Goal: Task Accomplishment & Management: Complete application form

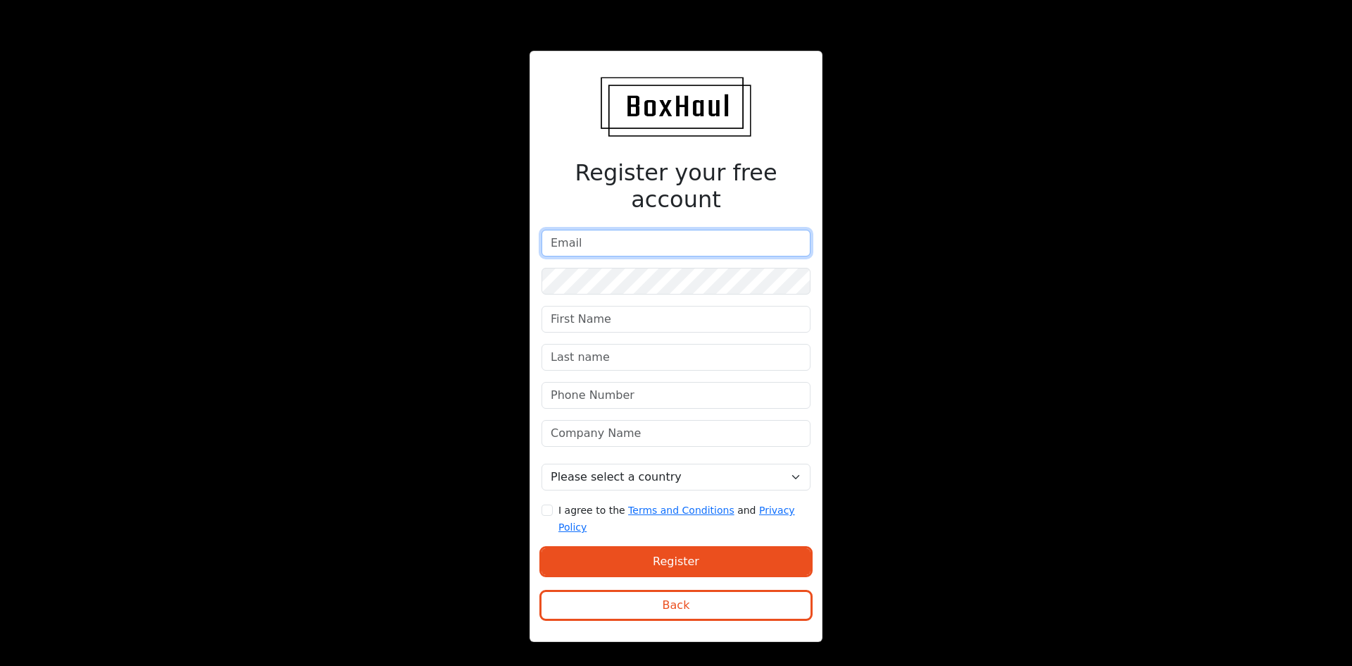
click at [604, 247] on input "email" at bounding box center [676, 243] width 269 height 27
type input "[EMAIL_ADDRESS][DOMAIN_NAME]"
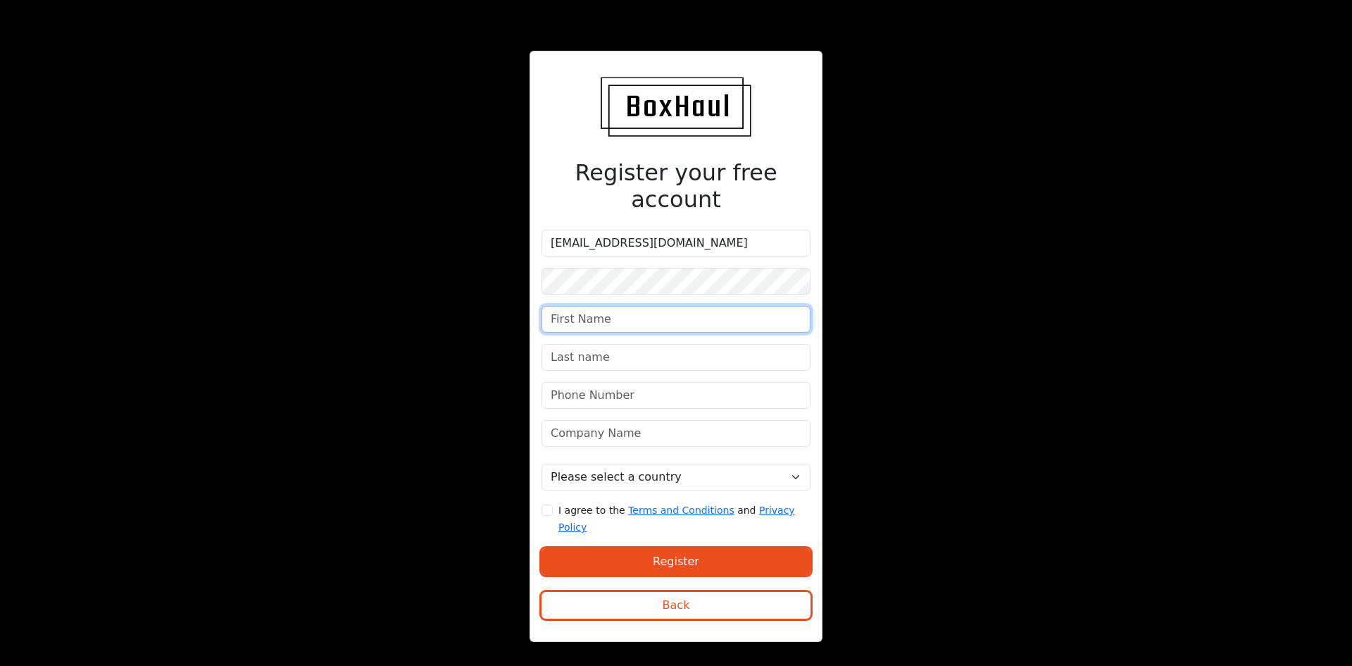
click at [623, 316] on input "text" at bounding box center [676, 319] width 269 height 27
type input "Gemma"
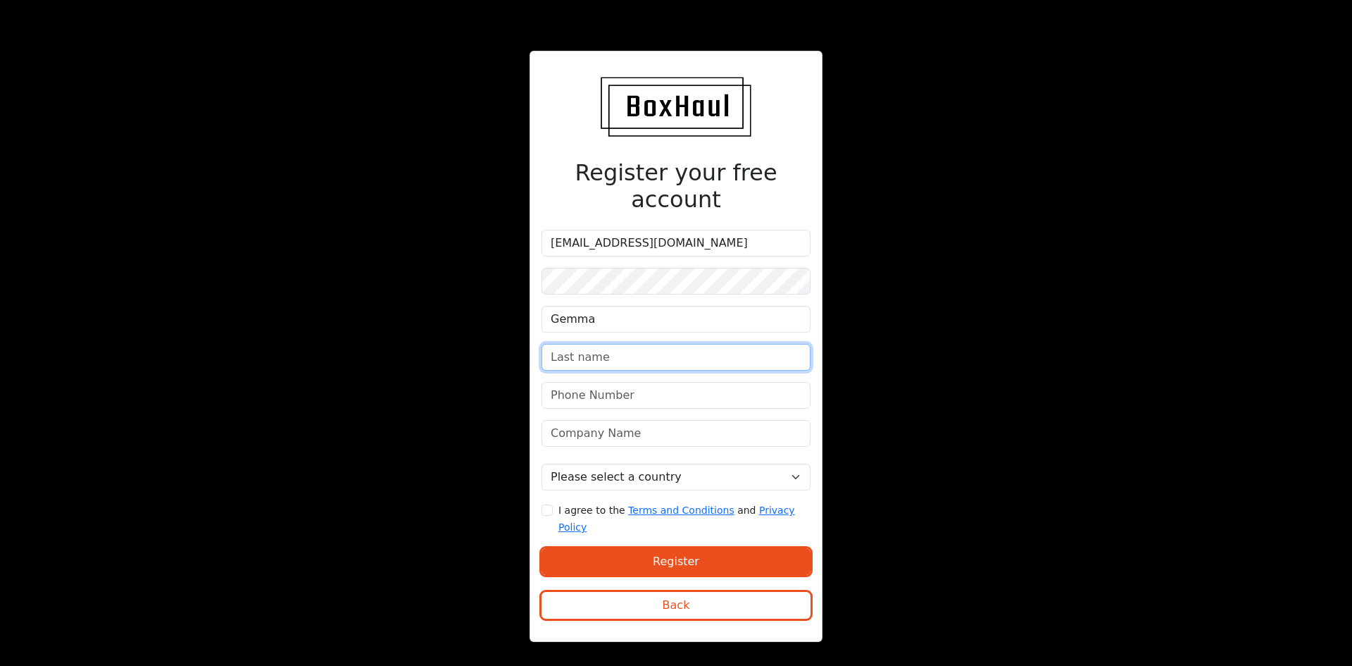
click at [585, 350] on input "text" at bounding box center [676, 357] width 269 height 27
type input "[PERSON_NAME]"
click at [586, 392] on input "phone" at bounding box center [676, 395] width 269 height 27
click at [606, 394] on input "phone" at bounding box center [676, 395] width 269 height 27
paste input "07380418258"
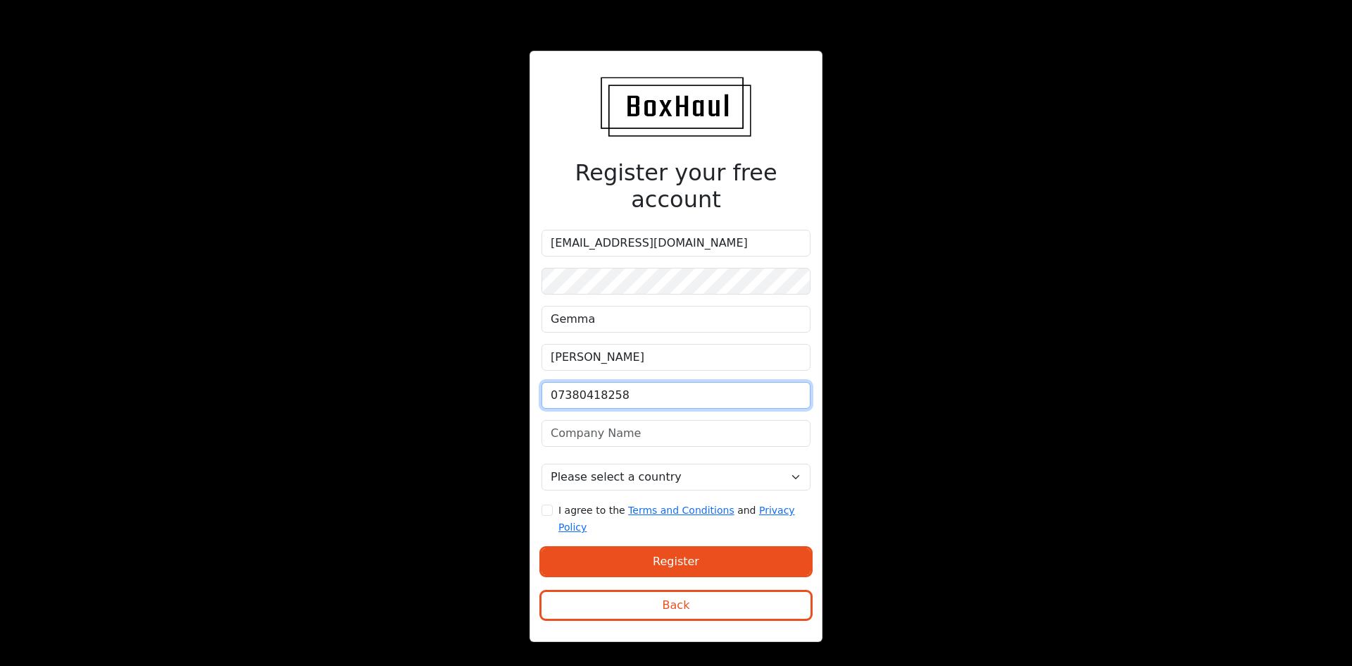
type input "07380418258"
click at [580, 433] on input "text" at bounding box center [676, 433] width 269 height 27
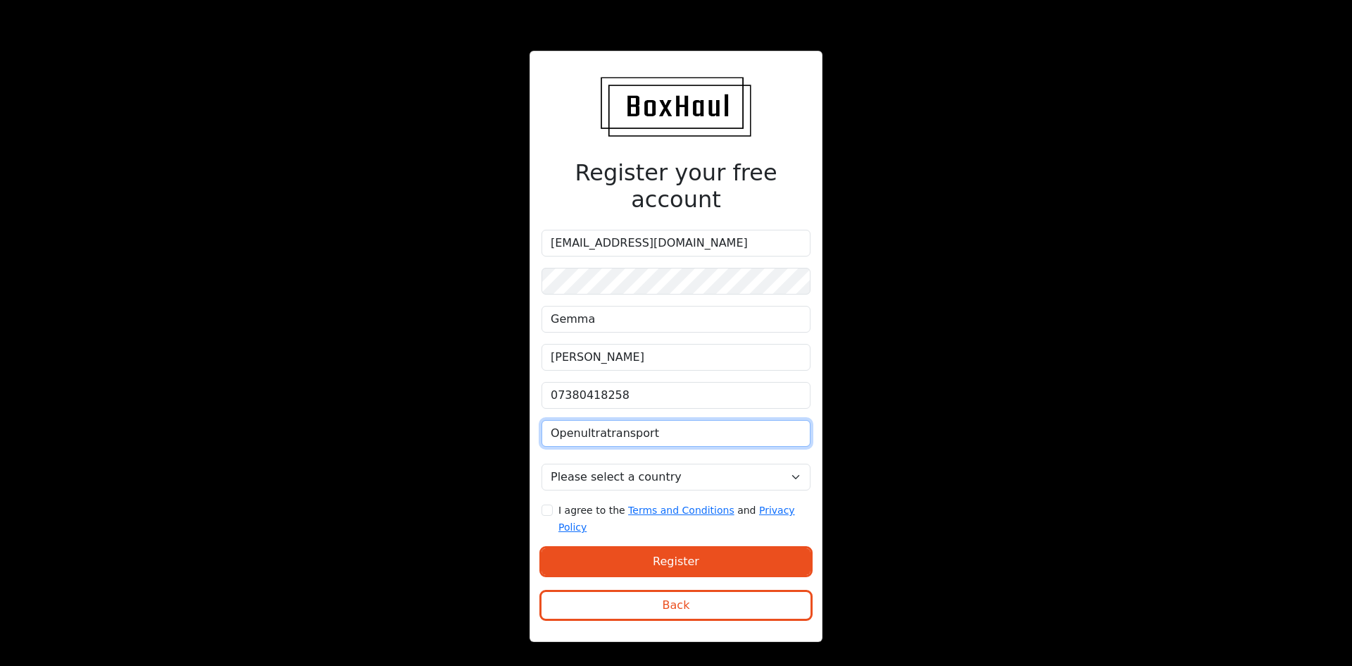
click at [601, 429] on input "Openultratransport" at bounding box center [676, 433] width 269 height 27
click at [657, 431] on input "Openultra Transport" at bounding box center [676, 433] width 269 height 27
type input "Openultra TransportLtd"
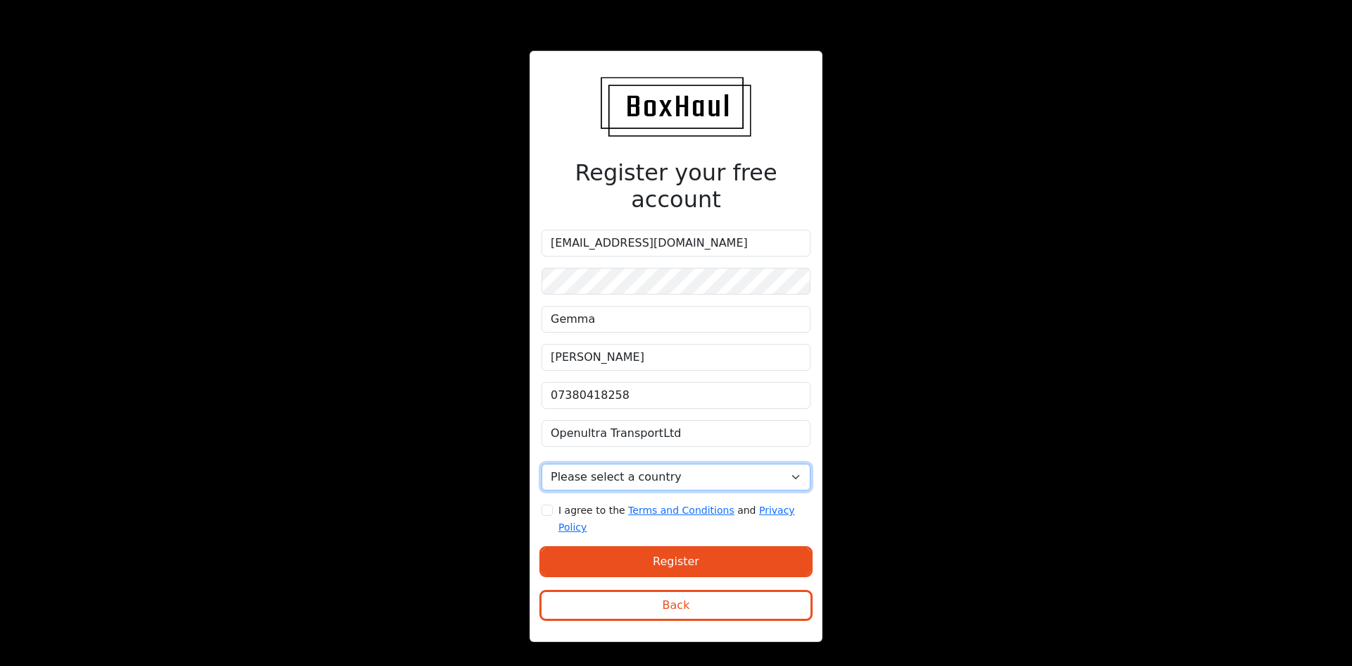
click at [684, 477] on select "Please select a country [GEOGRAPHIC_DATA] [GEOGRAPHIC_DATA] [GEOGRAPHIC_DATA] […" at bounding box center [676, 476] width 269 height 27
select select "[GEOGRAPHIC_DATA]"
click at [542, 463] on select "Please select a country [GEOGRAPHIC_DATA] [GEOGRAPHIC_DATA] [GEOGRAPHIC_DATA] […" at bounding box center [676, 476] width 269 height 27
click at [547, 508] on input "I agree to the Terms and Conditions and Privacy Policy" at bounding box center [547, 509] width 11 height 11
checkbox input "true"
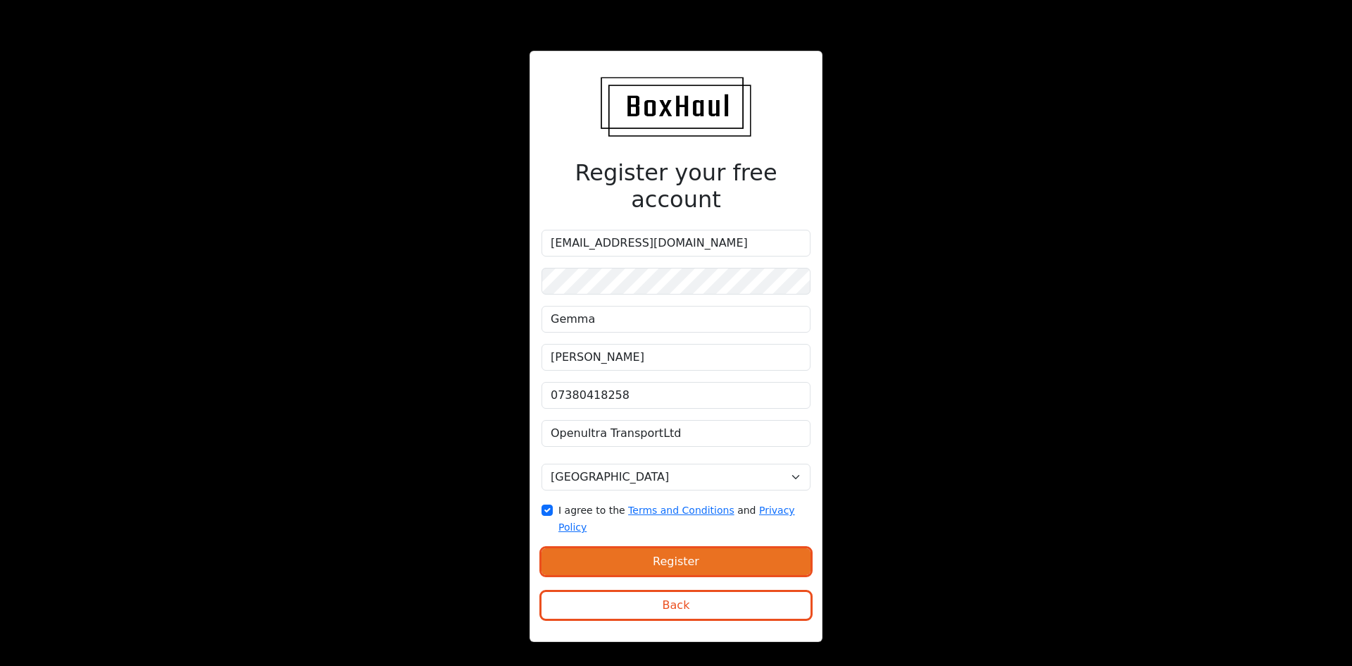
click at [659, 548] on button "Register" at bounding box center [676, 561] width 269 height 27
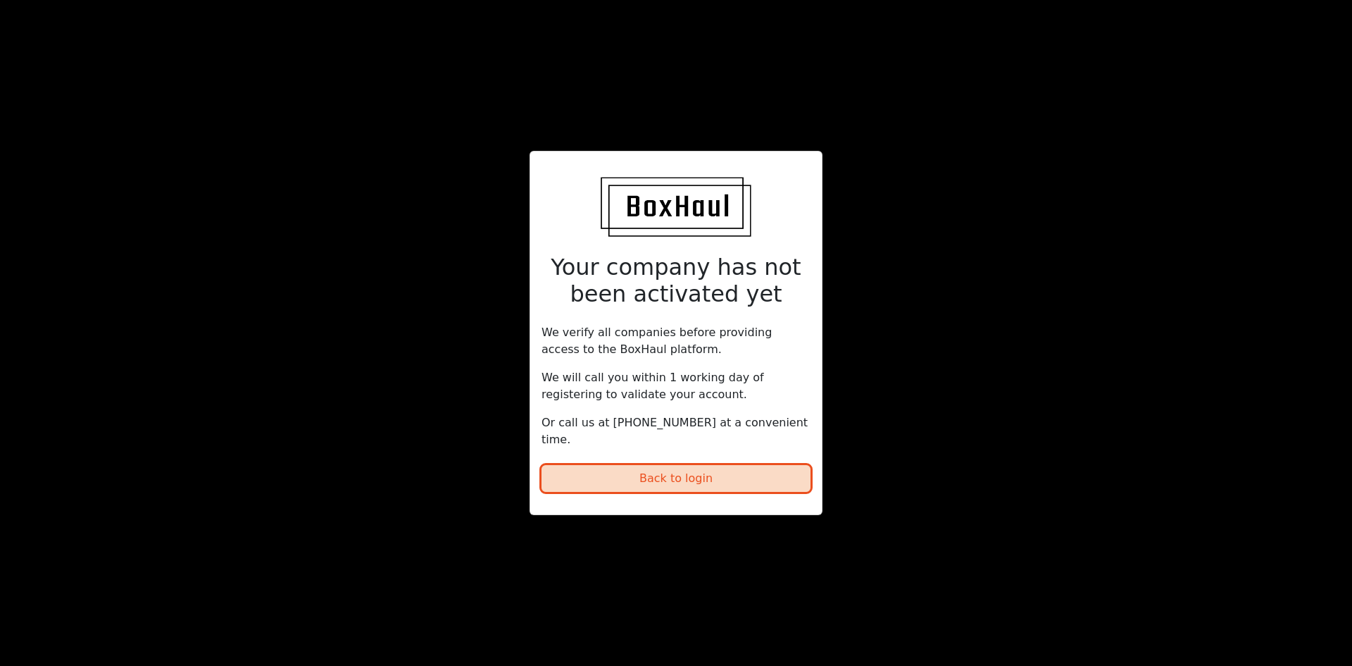
click at [645, 473] on button "Back to login" at bounding box center [676, 478] width 269 height 27
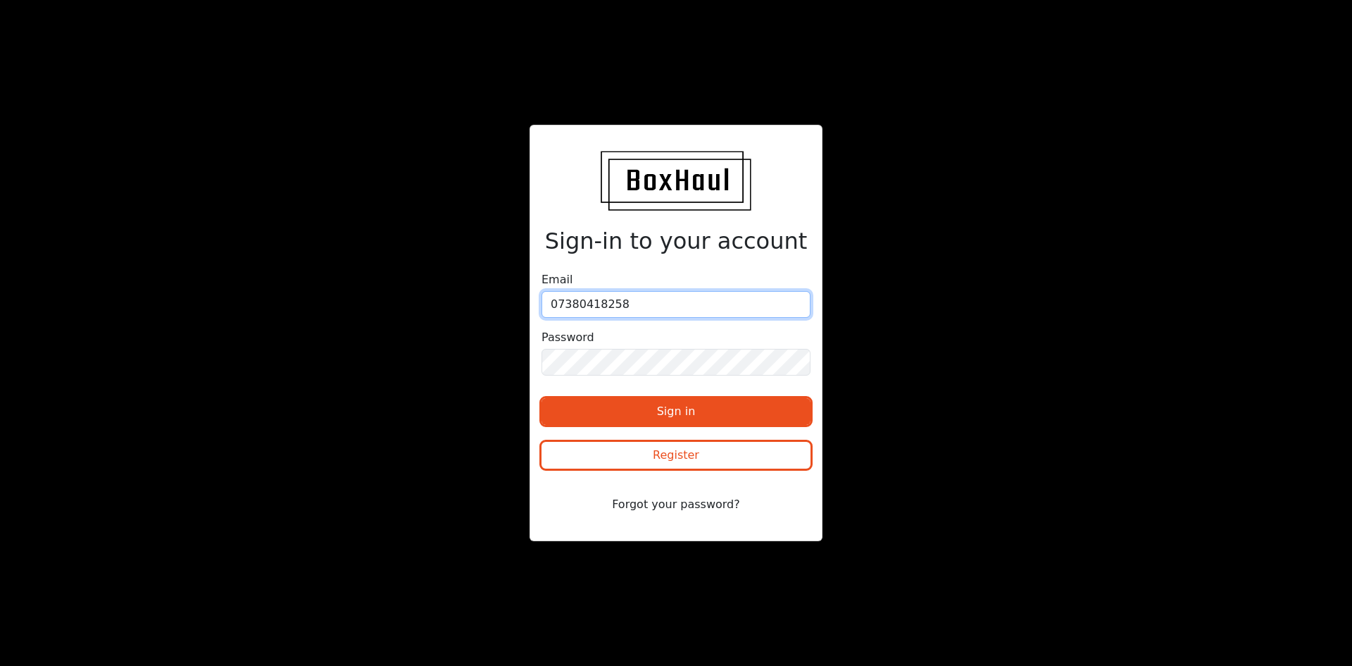
click at [582, 303] on input "07380418258" at bounding box center [676, 304] width 269 height 27
type input "[EMAIL_ADDRESS][DOMAIN_NAME]"
